Goal: Task Accomplishment & Management: Use online tool/utility

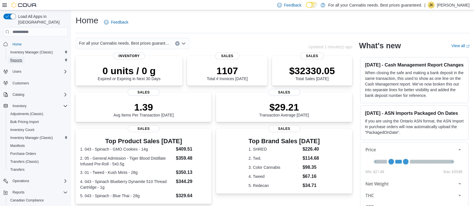
click at [22, 58] on span "Reports" at bounding box center [16, 60] width 12 height 5
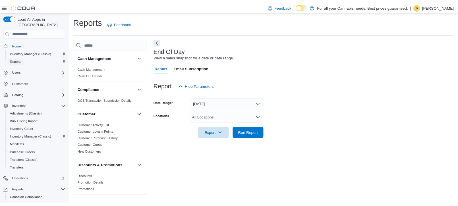
scroll to position [2, 0]
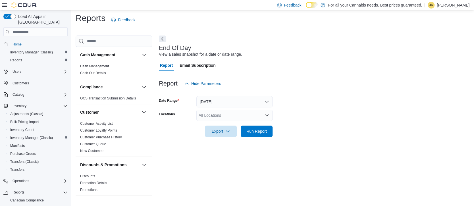
click at [204, 116] on div "All Locations" at bounding box center [234, 115] width 76 height 11
type input "***"
click at [237, 126] on span "TCS0201 King W" at bounding box center [226, 125] width 31 height 6
click at [316, 113] on form "Date Range [DATE] Locations TCS0201 King W Export Run Report" at bounding box center [314, 113] width 311 height 48
click at [260, 136] on span "Run Report" at bounding box center [256, 130] width 25 height 11
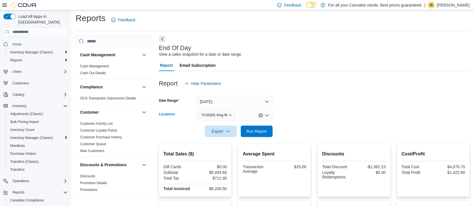
click at [261, 112] on div "TCS0201 King W" at bounding box center [234, 115] width 76 height 11
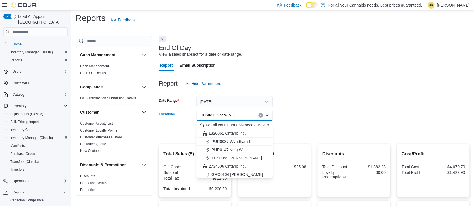
click at [261, 115] on icon "Clear input" at bounding box center [260, 115] width 1 height 1
click at [239, 150] on span "PUR0147 King W" at bounding box center [226, 150] width 31 height 6
click at [288, 132] on form "Date Range [DATE] Locations PUR0147 [GEOGRAPHIC_DATA] box. Selected. PUR0147 Ki…" at bounding box center [314, 113] width 311 height 48
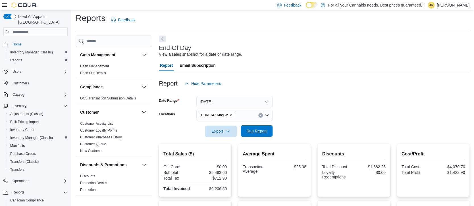
click at [267, 132] on span "Run Report" at bounding box center [256, 130] width 25 height 11
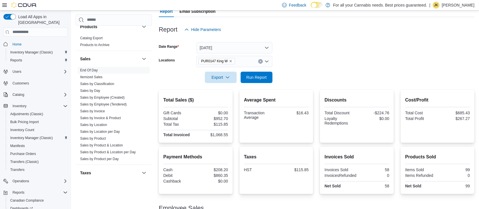
scroll to position [387, 0]
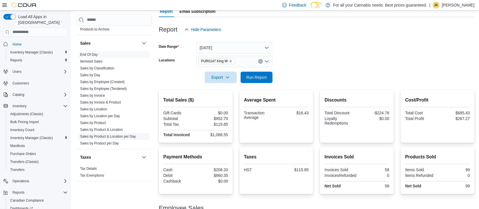
click at [128, 137] on link "Sales by Product & Location per Day" at bounding box center [108, 136] width 56 height 4
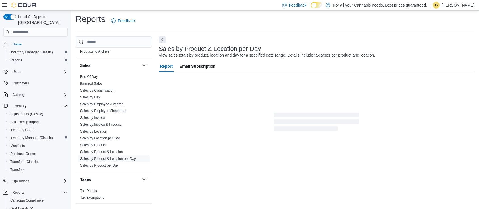
scroll to position [13, 0]
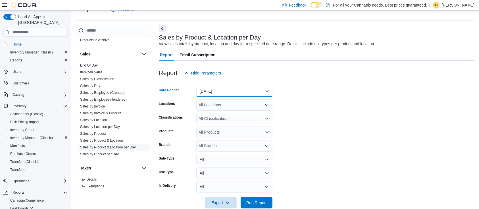
click at [220, 94] on button "[DATE]" at bounding box center [234, 91] width 76 height 11
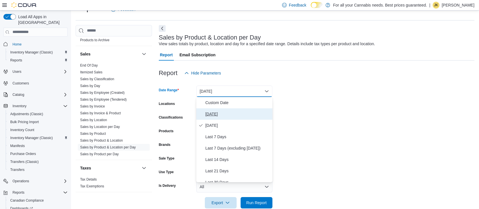
click at [217, 117] on span "[DATE]" at bounding box center [237, 114] width 65 height 7
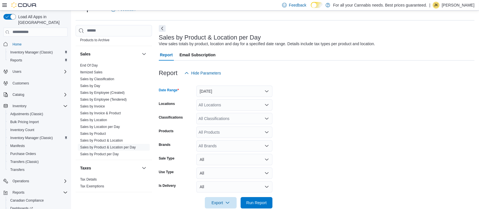
click at [324, 107] on form "Date Range [DATE] Locations All Locations Classifications All Classifications P…" at bounding box center [317, 144] width 316 height 130
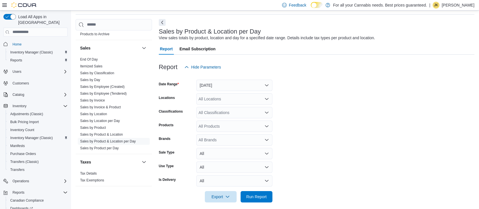
scroll to position [24, 0]
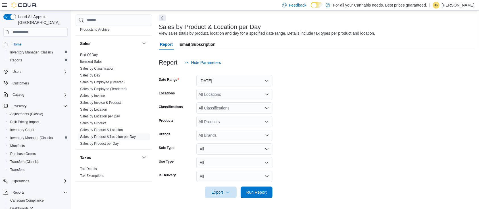
click at [213, 93] on div "All Locations" at bounding box center [234, 94] width 76 height 11
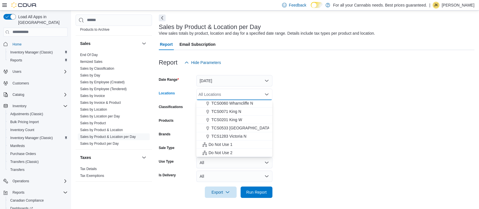
scroll to position [0, 0]
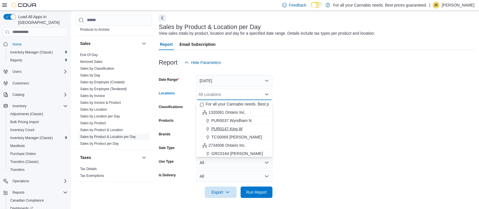
click at [237, 129] on span "PUR0147 King W" at bounding box center [226, 129] width 31 height 6
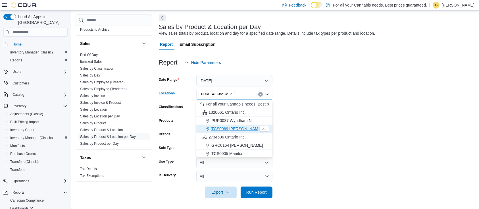
click at [383, 113] on form "Date Range [DATE] Locations PUR0147 [GEOGRAPHIC_DATA] box. Selected. PUR0147 Ki…" at bounding box center [317, 133] width 316 height 130
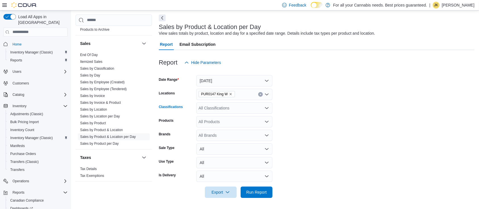
click at [218, 110] on div "All Classifications" at bounding box center [234, 107] width 76 height 11
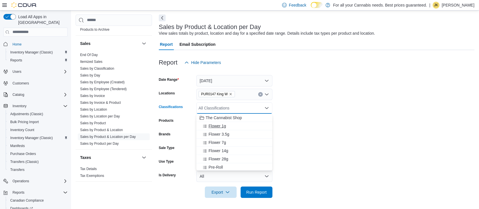
click at [227, 125] on div "Flower 1g" at bounding box center [234, 126] width 69 height 6
click at [237, 127] on div "Flower 3.5g" at bounding box center [229, 126] width 59 height 6
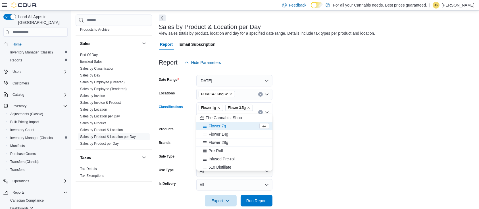
click at [230, 128] on div "Flower 7g" at bounding box center [229, 126] width 59 height 6
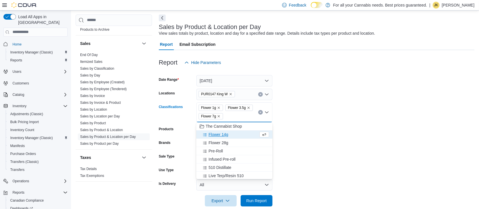
click at [225, 132] on span "Flower 14g" at bounding box center [219, 135] width 20 height 6
click at [225, 135] on span "Flower 28g" at bounding box center [219, 135] width 20 height 6
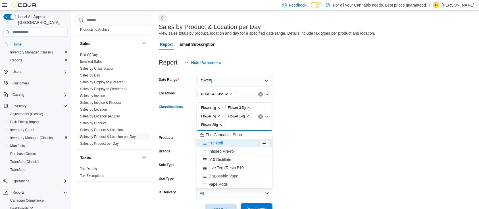
click at [254, 206] on span "Run Report" at bounding box center [256, 209] width 20 height 6
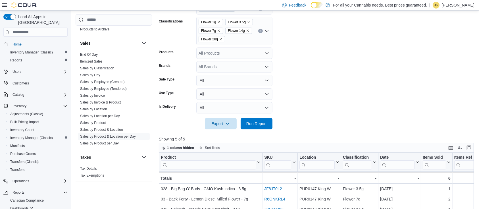
scroll to position [101, 0]
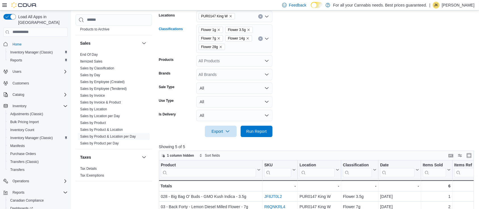
click at [259, 39] on icon "Clear input" at bounding box center [260, 39] width 2 height 2
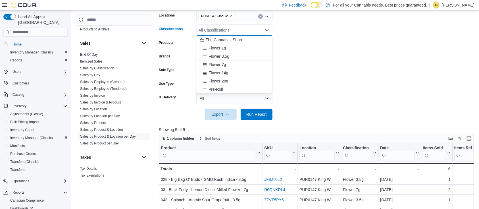
click at [227, 86] on div "Pre-Roll" at bounding box center [234, 89] width 69 height 6
click at [221, 88] on span "Infused Pre-roll" at bounding box center [222, 89] width 27 height 6
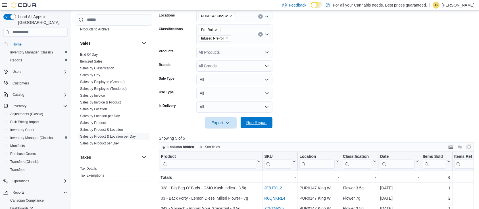
click at [259, 122] on span "Run Report" at bounding box center [256, 123] width 20 height 6
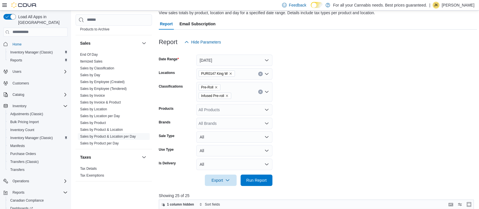
scroll to position [12, 0]
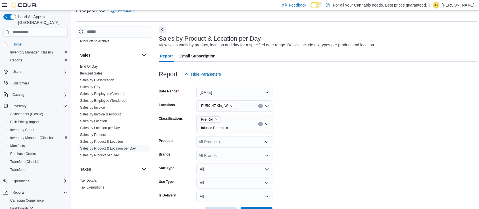
click at [260, 125] on button "Clear input" at bounding box center [260, 124] width 5 height 5
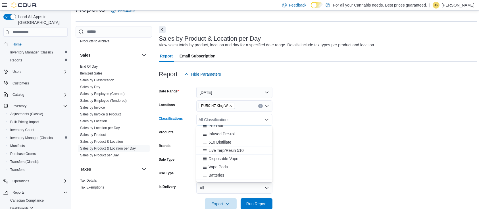
scroll to position [48, 0]
click at [230, 147] on span "510 Distillate" at bounding box center [220, 147] width 23 height 6
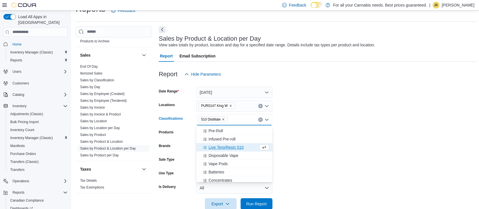
click at [236, 148] on span "Live Terp/Resin 510" at bounding box center [226, 147] width 35 height 6
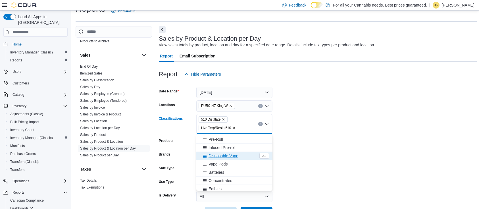
click at [226, 153] on span "Disposable Vape" at bounding box center [224, 156] width 30 height 6
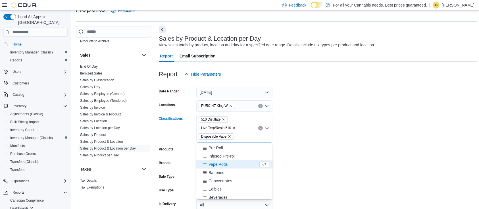
click at [241, 164] on div "Vape Pods" at bounding box center [229, 164] width 59 height 6
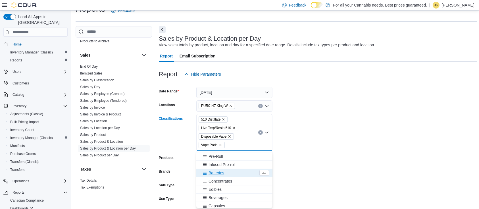
click at [374, 142] on form "Date Range [DATE] Locations PUR0147 King W Classifications 510 Distillate Live …" at bounding box center [318, 157] width 319 height 155
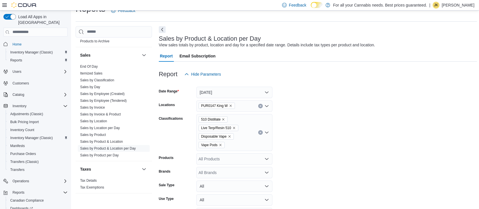
scroll to position [186, 0]
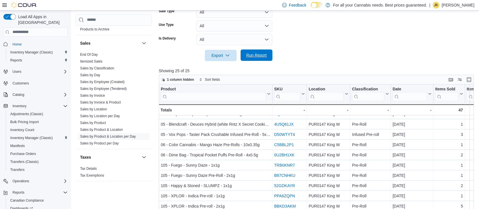
click at [269, 55] on span "Run Report" at bounding box center [256, 54] width 25 height 11
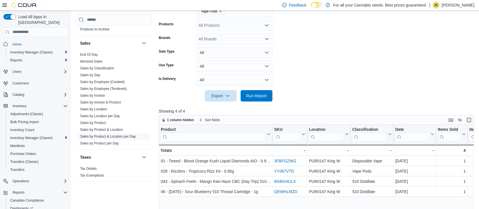
scroll to position [110, 0]
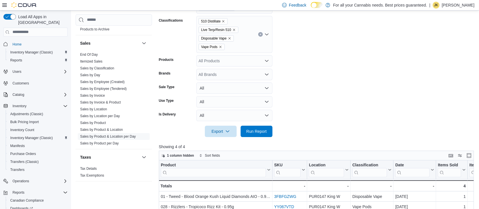
click at [259, 35] on button "Clear input" at bounding box center [260, 34] width 5 height 5
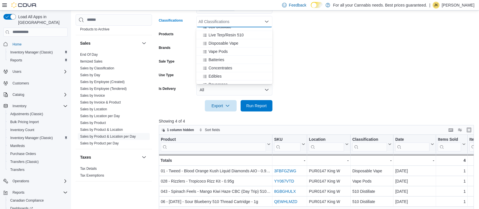
scroll to position [75, 0]
click at [225, 62] on span "Concentrates" at bounding box center [221, 63] width 24 height 6
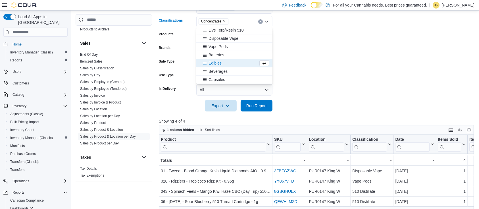
click at [221, 63] on span "Edibles" at bounding box center [215, 63] width 13 height 6
click at [227, 64] on span "Beverages" at bounding box center [218, 63] width 19 height 6
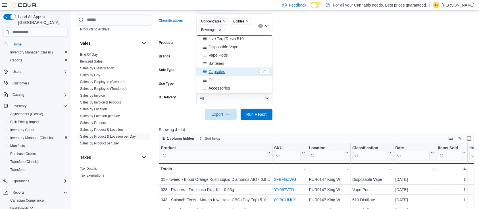
click at [219, 72] on span "Capsules" at bounding box center [217, 72] width 16 height 6
click at [219, 73] on div "Oil" at bounding box center [229, 72] width 59 height 6
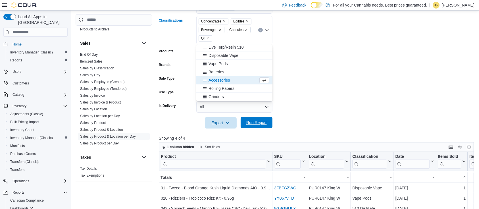
click at [261, 124] on span "Run Report" at bounding box center [256, 123] width 20 height 6
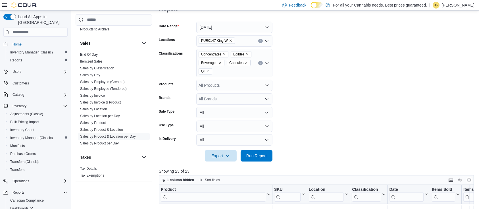
scroll to position [49, 0]
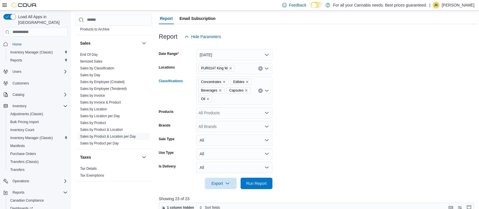
click at [260, 90] on icon "Clear input" at bounding box center [260, 90] width 1 height 1
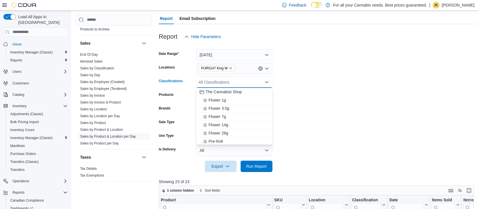
click at [231, 66] on span "PUR0147 King W" at bounding box center [216, 68] width 31 height 6
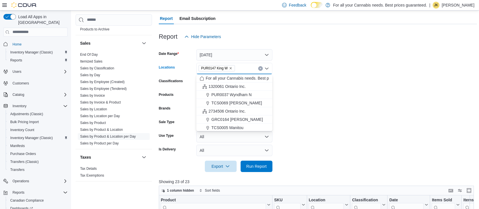
click at [230, 67] on icon "Remove PUR0147 King W from selection in this group" at bounding box center [230, 68] width 3 height 3
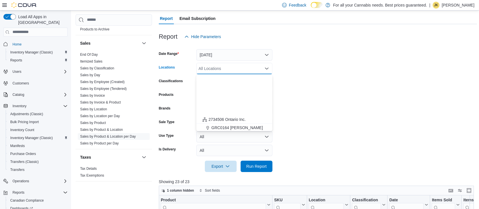
scroll to position [75, 0]
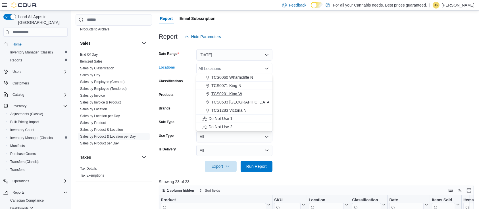
click at [239, 95] on span "TCS0201 King W" at bounding box center [226, 94] width 31 height 6
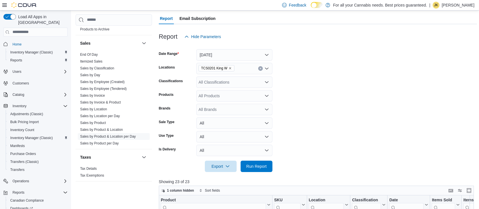
click at [348, 103] on form "Date Range [DATE] Locations TCS0201 King W Classifications All Classifications …" at bounding box center [318, 107] width 319 height 130
click at [249, 87] on div "All Classifications" at bounding box center [234, 81] width 76 height 11
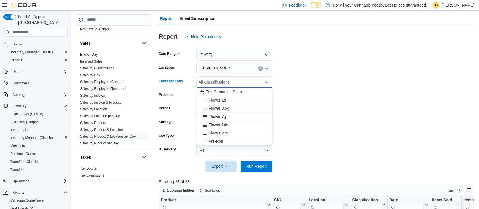
click at [236, 103] on button "Flower 1g" at bounding box center [234, 100] width 76 height 8
click at [258, 167] on span "Run Report" at bounding box center [256, 166] width 20 height 6
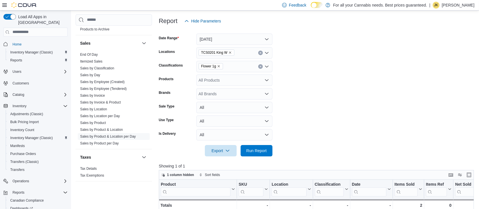
scroll to position [34, 0]
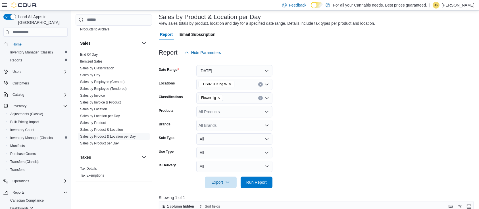
click at [261, 99] on icon "Clear input" at bounding box center [260, 98] width 2 height 2
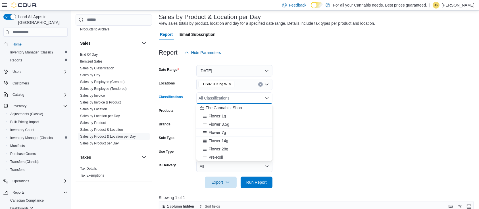
click at [217, 122] on span "Flower 3.5g" at bounding box center [219, 124] width 21 height 6
click at [251, 178] on span "Run Report" at bounding box center [256, 181] width 25 height 11
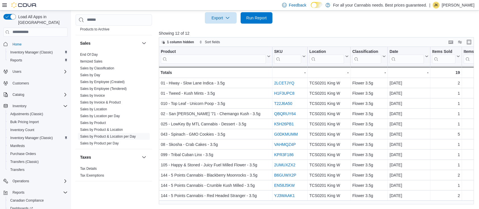
scroll to position [62, 0]
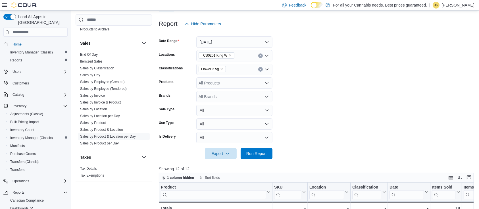
click at [259, 69] on button "Clear input" at bounding box center [260, 69] width 5 height 5
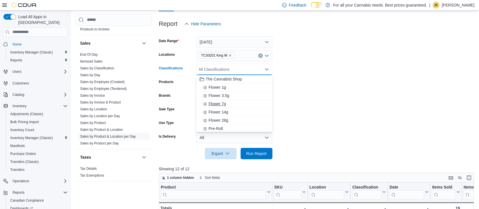
click at [222, 103] on span "Flower 7g" at bounding box center [217, 104] width 17 height 6
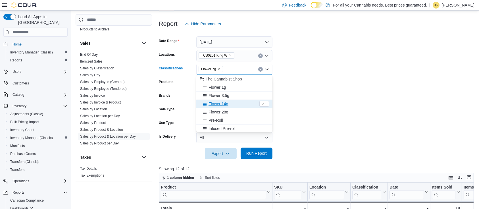
click at [257, 158] on span "Run Report" at bounding box center [256, 153] width 25 height 11
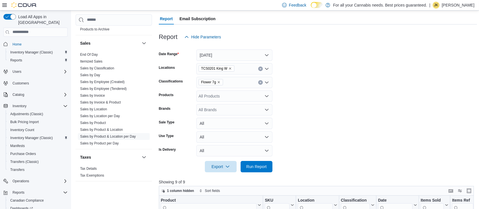
scroll to position [41, 0]
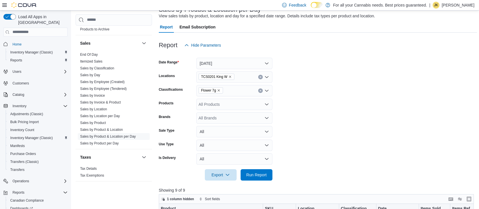
click at [261, 90] on icon "Clear input" at bounding box center [260, 91] width 2 height 2
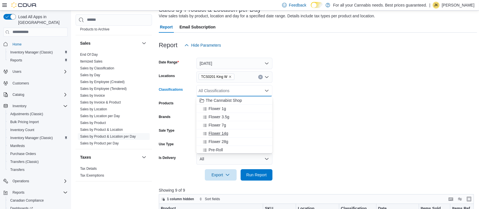
click at [230, 132] on div "Flower 14g" at bounding box center [234, 133] width 69 height 6
click at [251, 176] on span "Run Report" at bounding box center [256, 175] width 20 height 6
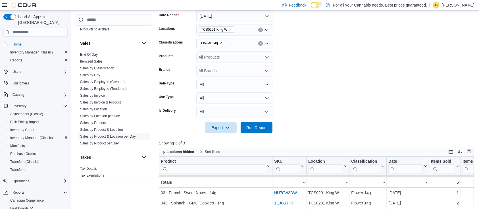
scroll to position [88, 0]
click at [261, 42] on button "Clear input" at bounding box center [260, 44] width 5 height 5
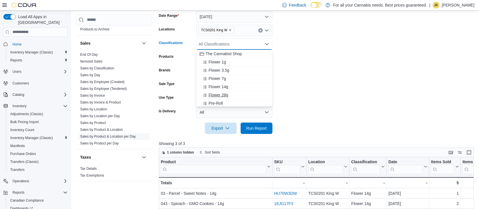
click at [226, 96] on span "Flower 28g" at bounding box center [219, 95] width 20 height 6
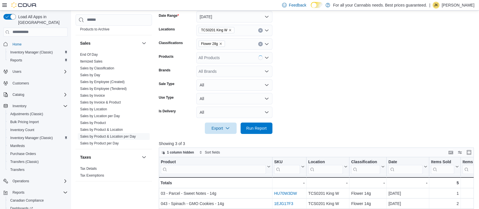
click at [274, 134] on div at bounding box center [318, 137] width 319 height 7
click at [260, 128] on span "Run Report" at bounding box center [256, 128] width 20 height 6
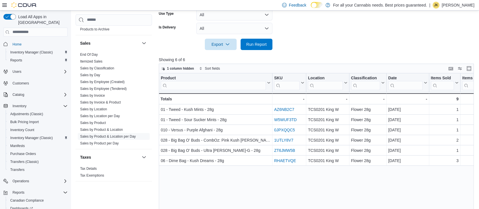
scroll to position [87, 0]
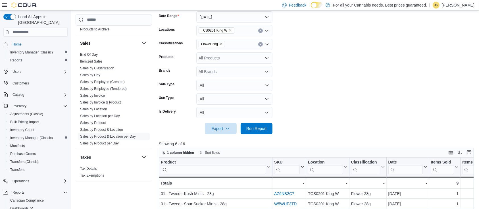
click at [260, 44] on icon "Clear input" at bounding box center [260, 43] width 1 height 1
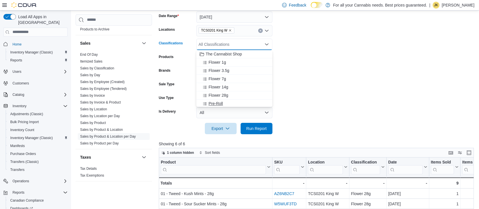
click at [229, 103] on div "Pre-Roll" at bounding box center [234, 104] width 69 height 6
click at [251, 127] on span "Run Report" at bounding box center [256, 128] width 20 height 6
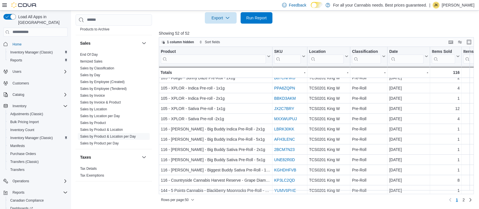
scroll to position [399, 0]
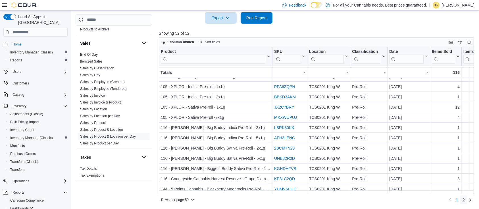
click at [465, 200] on span "2" at bounding box center [464, 200] width 2 height 6
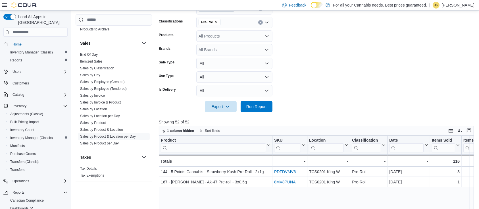
scroll to position [100, 0]
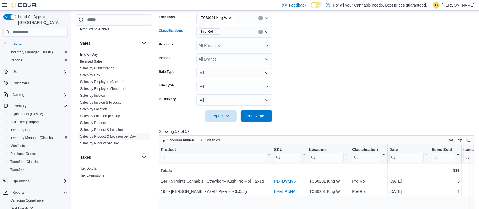
click at [259, 30] on button "Clear input" at bounding box center [260, 32] width 5 height 5
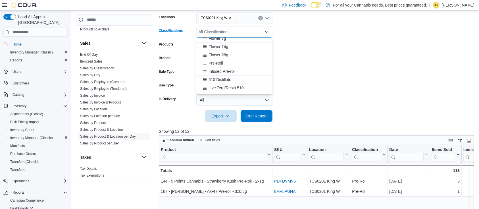
scroll to position [31, 0]
click at [236, 70] on button "Infused Pre-roll" at bounding box center [234, 68] width 76 height 8
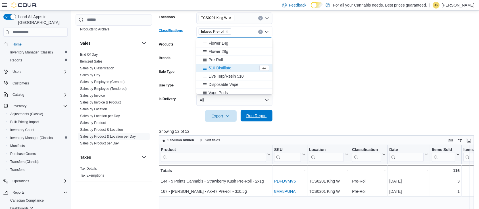
click at [253, 113] on span "Run Report" at bounding box center [256, 115] width 25 height 11
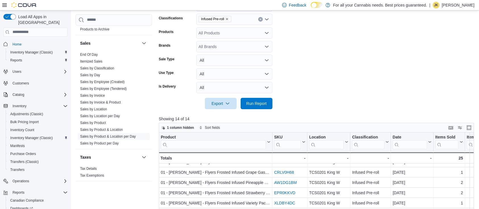
scroll to position [17, 0]
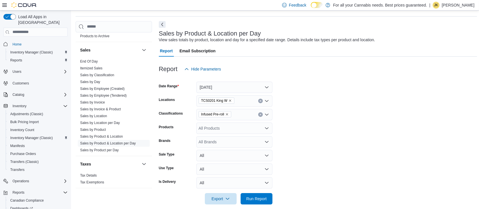
click at [261, 117] on div "Infused Pre-roll" at bounding box center [234, 114] width 76 height 11
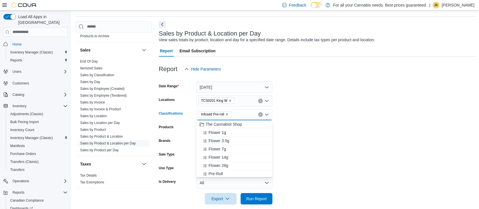
click at [260, 113] on button "Clear input" at bounding box center [260, 114] width 5 height 5
click at [231, 153] on span "510 Distillate" at bounding box center [220, 154] width 23 height 6
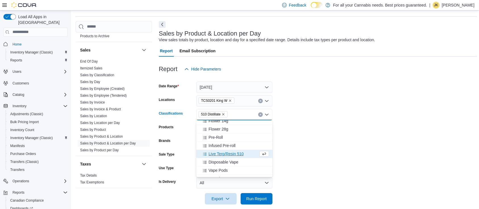
click at [232, 153] on span "Live Terp/Resin 510" at bounding box center [226, 154] width 35 height 6
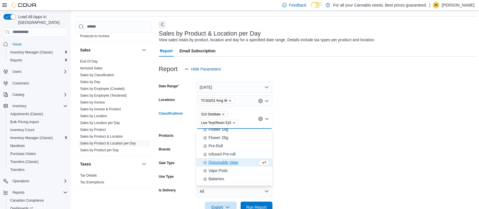
click at [256, 200] on div at bounding box center [318, 199] width 319 height 5
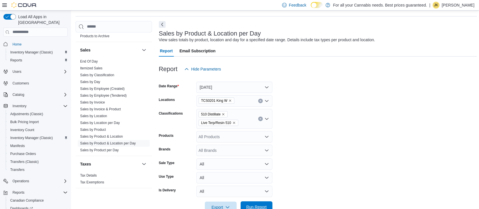
click at [255, 203] on span "Run Report" at bounding box center [256, 206] width 25 height 11
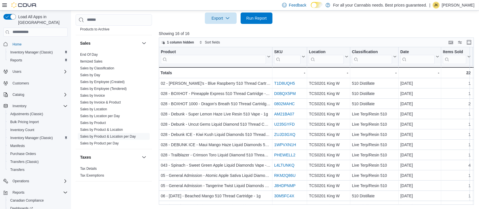
scroll to position [23, 0]
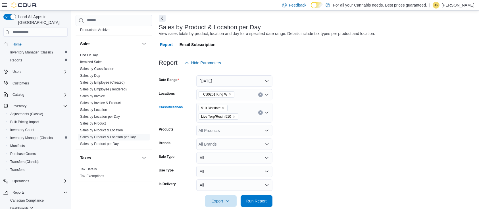
click at [261, 113] on button "Clear input" at bounding box center [260, 112] width 5 height 5
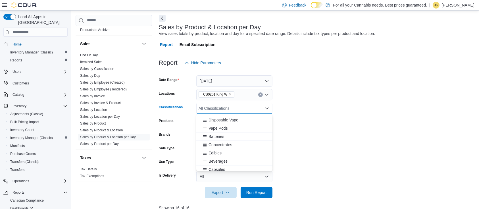
scroll to position [82, 0]
click at [232, 120] on span "Disposable Vape" at bounding box center [224, 118] width 30 height 6
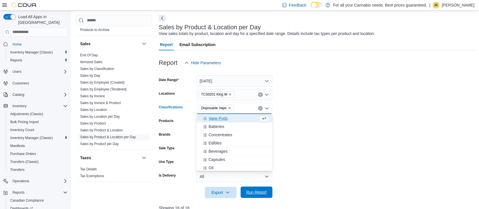
click at [249, 192] on span "Run Report" at bounding box center [256, 192] width 20 height 6
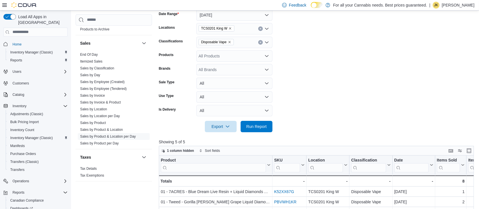
scroll to position [58, 0]
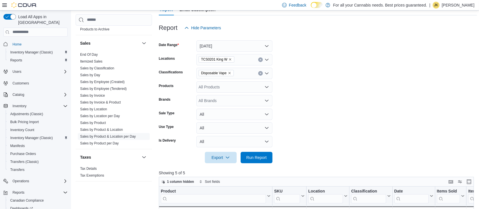
click at [260, 74] on icon "Clear input" at bounding box center [260, 72] width 1 height 1
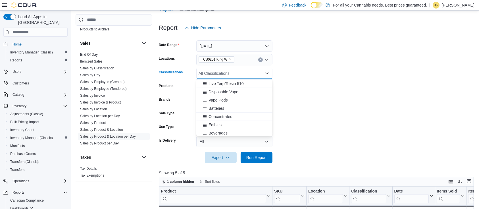
scroll to position [75, 0]
click at [230, 113] on span "Concentrates" at bounding box center [221, 115] width 24 height 6
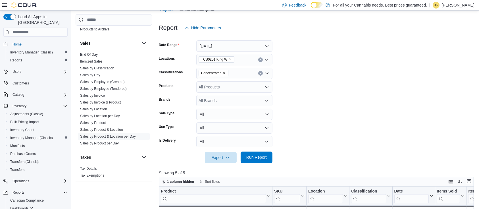
click at [255, 159] on span "Run Report" at bounding box center [256, 157] width 20 height 6
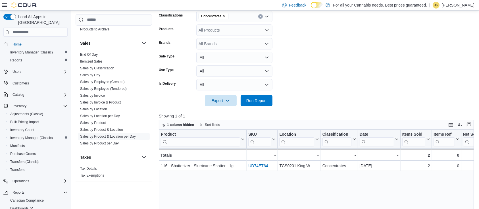
scroll to position [113, 0]
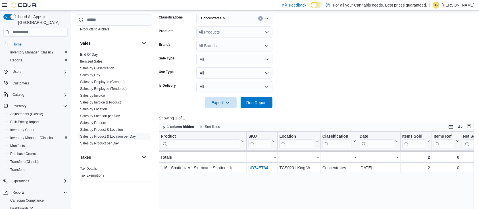
click at [260, 17] on icon "Clear input" at bounding box center [260, 18] width 2 height 2
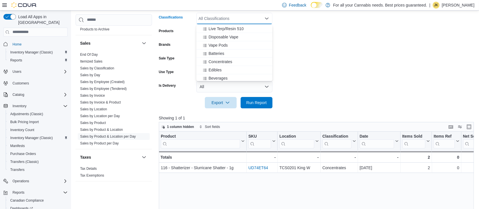
scroll to position [79, 0]
click at [241, 61] on button "Edibles" at bounding box center [234, 65] width 76 height 8
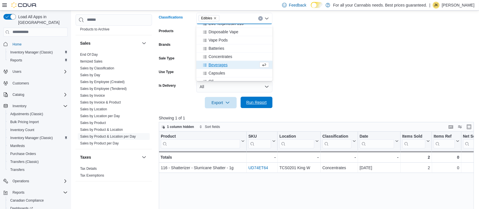
click at [265, 104] on span "Run Report" at bounding box center [256, 102] width 20 height 6
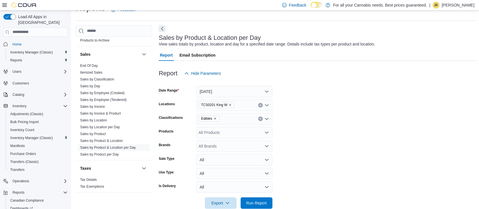
scroll to position [40, 0]
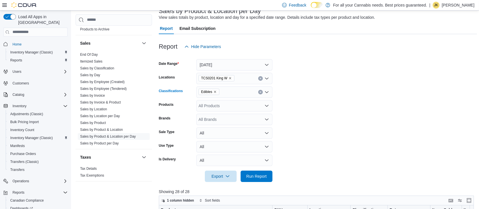
click at [259, 93] on icon "Clear input" at bounding box center [260, 92] width 2 height 2
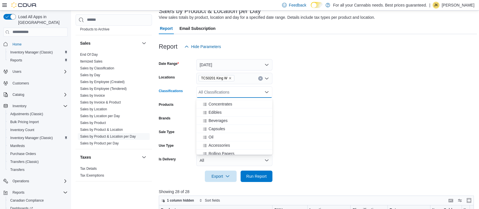
scroll to position [107, 0]
click at [227, 119] on div "Beverages" at bounding box center [234, 119] width 69 height 6
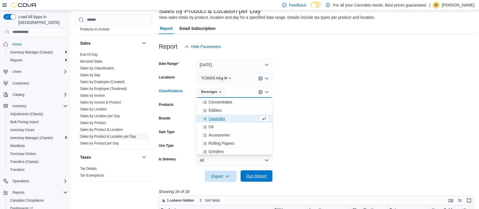
click at [254, 179] on span "Run Report" at bounding box center [256, 175] width 25 height 11
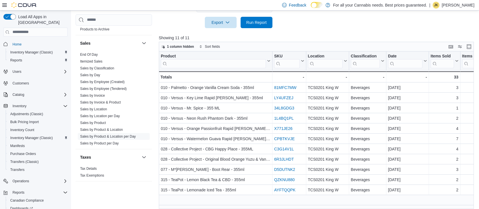
scroll to position [65, 0]
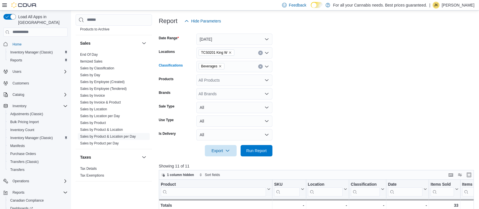
click at [259, 67] on button "Clear input" at bounding box center [260, 66] width 5 height 5
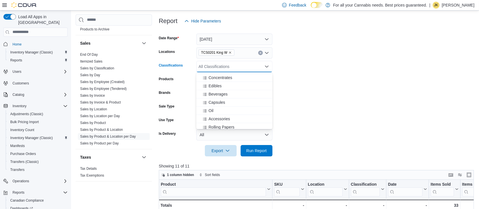
scroll to position [114, 0]
click at [232, 94] on div "Capsules" at bounding box center [234, 94] width 69 height 6
click at [225, 95] on div "Oil" at bounding box center [229, 94] width 59 height 6
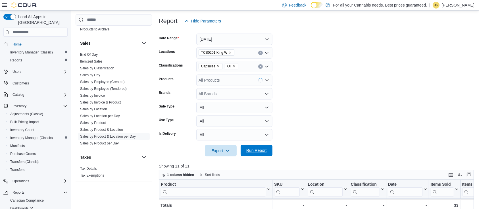
click at [266, 149] on span "Run Report" at bounding box center [256, 151] width 20 height 6
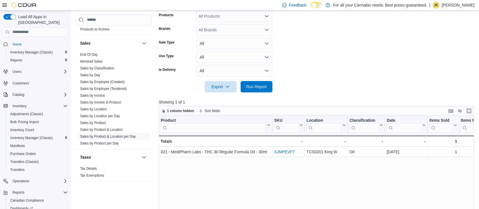
scroll to position [119, 0]
